Goal: Check status: Check status

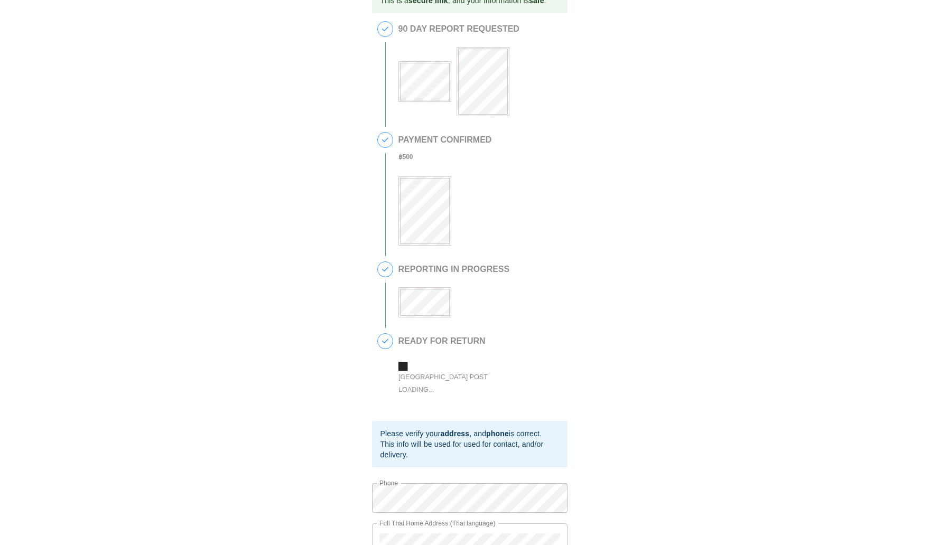
scroll to position [57, 0]
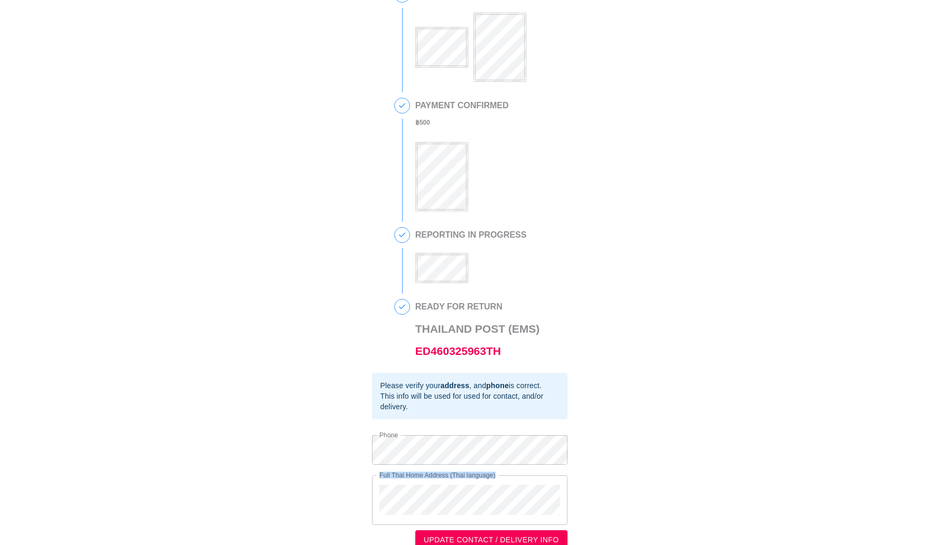
drag, startPoint x: 500, startPoint y: 463, endPoint x: 370, endPoint y: 480, distance: 131.0
click at [370, 480] on div "This is a secure link , and your information is safe . 1 90 DAY REPORT REQUESTE…" at bounding box center [470, 252] width 918 height 596
click at [372, 496] on div "Full Thai Home Address (Thai language)" at bounding box center [469, 500] width 195 height 50
click at [348, 453] on div "This is a secure link , and your information is safe . 1 90 DAY REPORT REQUESTE…" at bounding box center [470, 252] width 918 height 596
